Goal: Find specific page/section: Find specific page/section

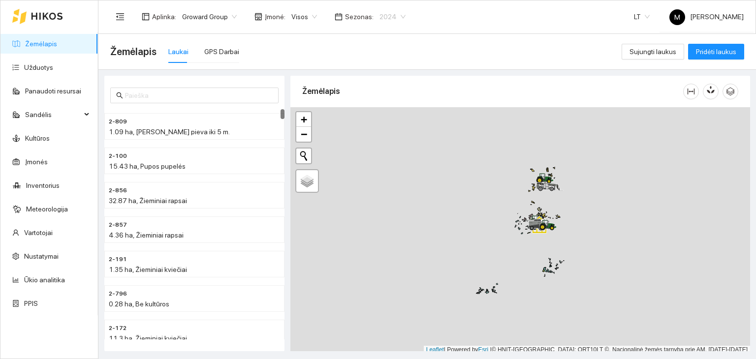
click at [379, 14] on span "2024" at bounding box center [392, 16] width 26 height 15
click at [376, 132] on div "2026" at bounding box center [383, 130] width 25 height 11
click at [52, 69] on link "Užduotys" at bounding box center [38, 67] width 29 height 8
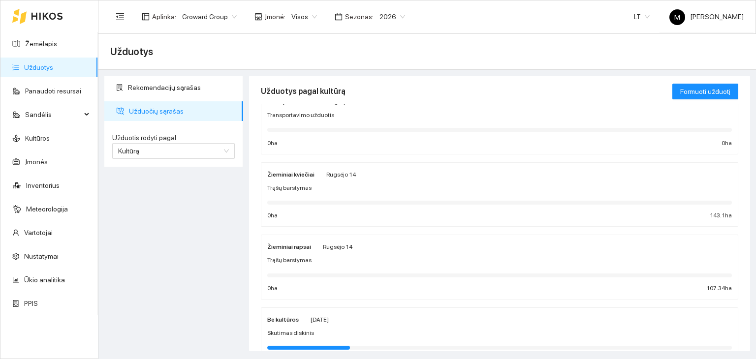
scroll to position [49, 0]
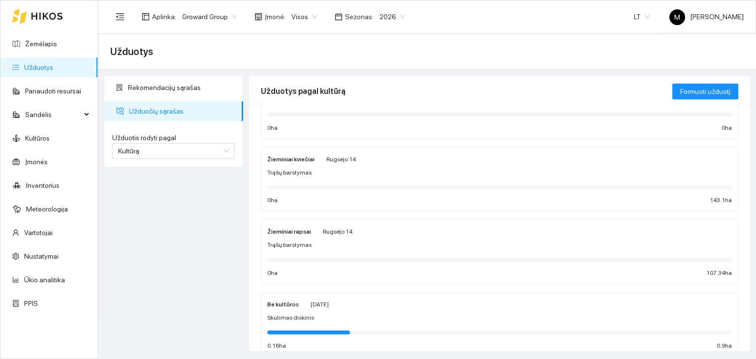
click at [318, 248] on div "Trąšų barstymas" at bounding box center [499, 245] width 464 height 9
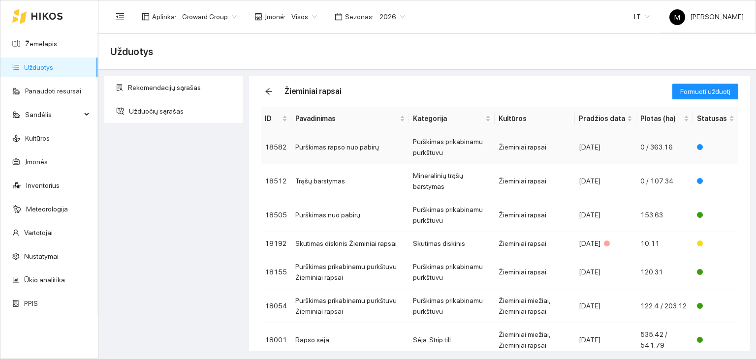
scroll to position [49, 0]
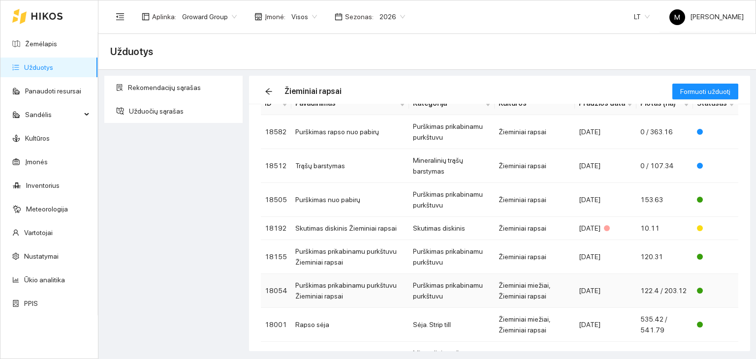
click at [350, 290] on td "Purškimas prikabinamu purkštuvu Žieminiai rapsai" at bounding box center [350, 291] width 118 height 34
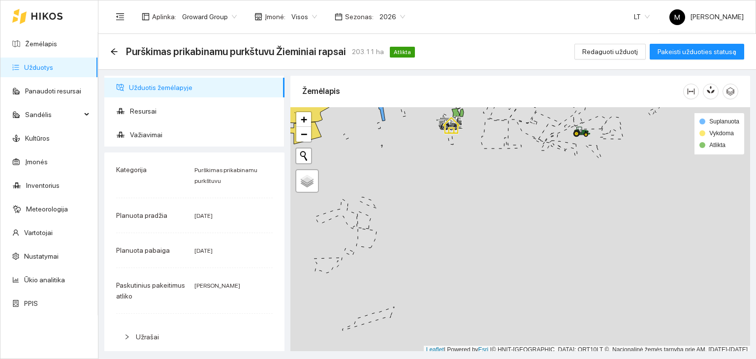
scroll to position [2, 0]
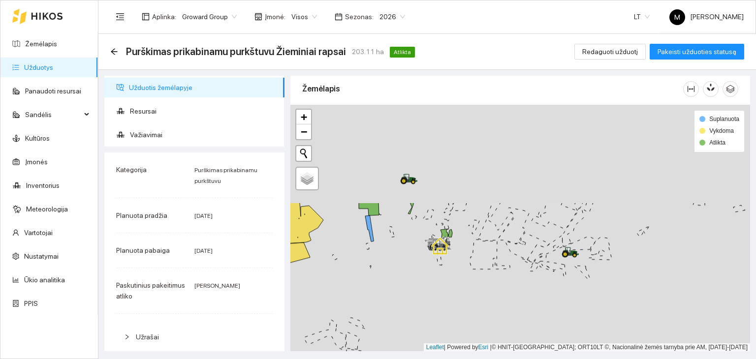
drag, startPoint x: 449, startPoint y: 171, endPoint x: 433, endPoint y: 313, distance: 143.6
click at [433, 313] on div at bounding box center [520, 228] width 460 height 247
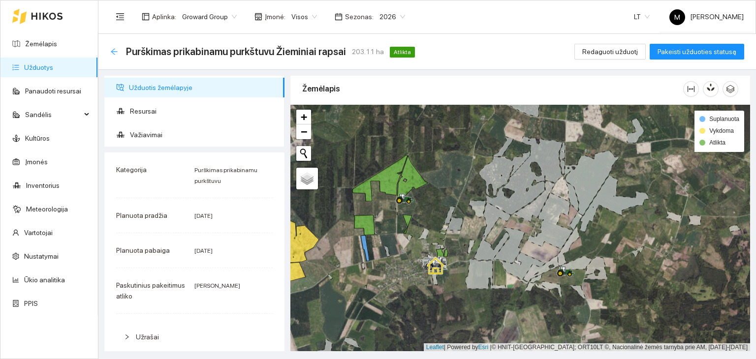
click at [114, 53] on icon "arrow-left" at bounding box center [114, 52] width 8 height 8
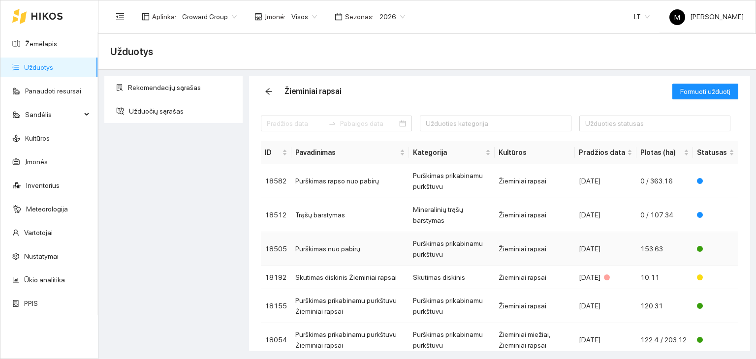
click at [327, 249] on td "Purškimas nuo pabirų" at bounding box center [350, 249] width 118 height 34
click at [340, 247] on td "Purškimas nuo pabirų" at bounding box center [350, 249] width 118 height 34
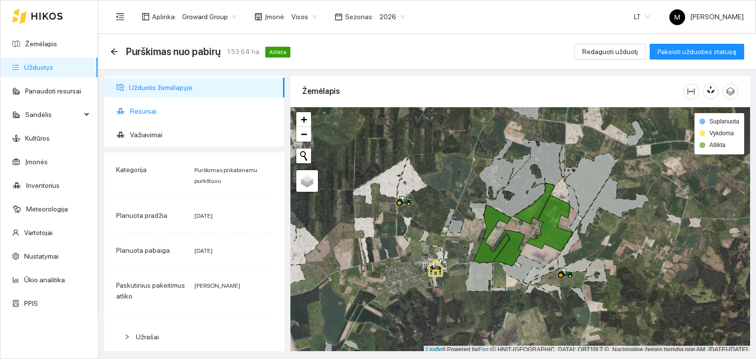
click at [151, 104] on span "Resursai" at bounding box center [203, 111] width 147 height 20
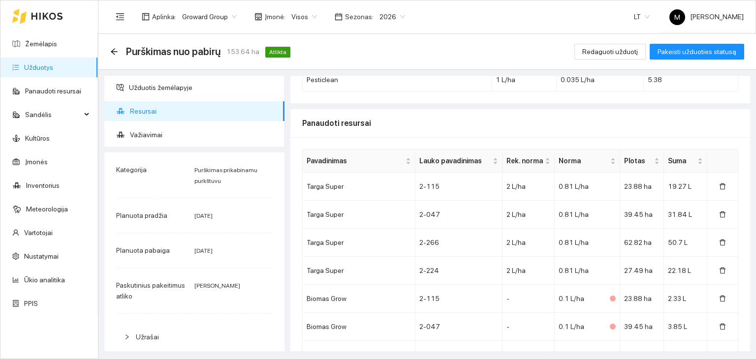
scroll to position [148, 0]
